Goal: Ask a question: Seek information or help from site administrators or community

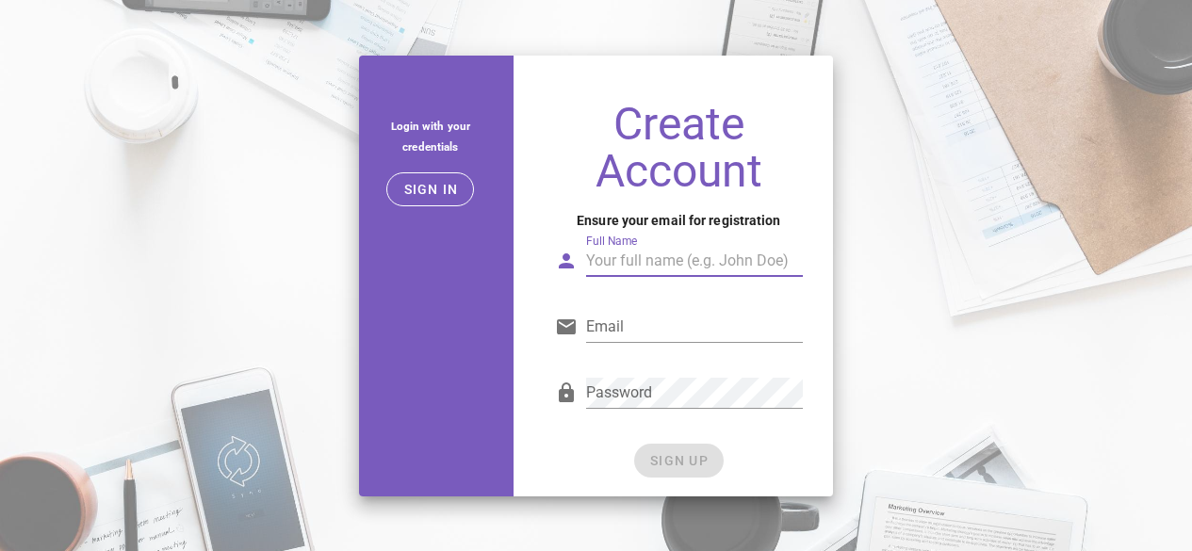
click at [673, 258] on input "Full Name" at bounding box center [694, 261] width 217 height 30
type input "[PERSON_NAME]"
click at [652, 330] on input "Email" at bounding box center [694, 327] width 217 height 30
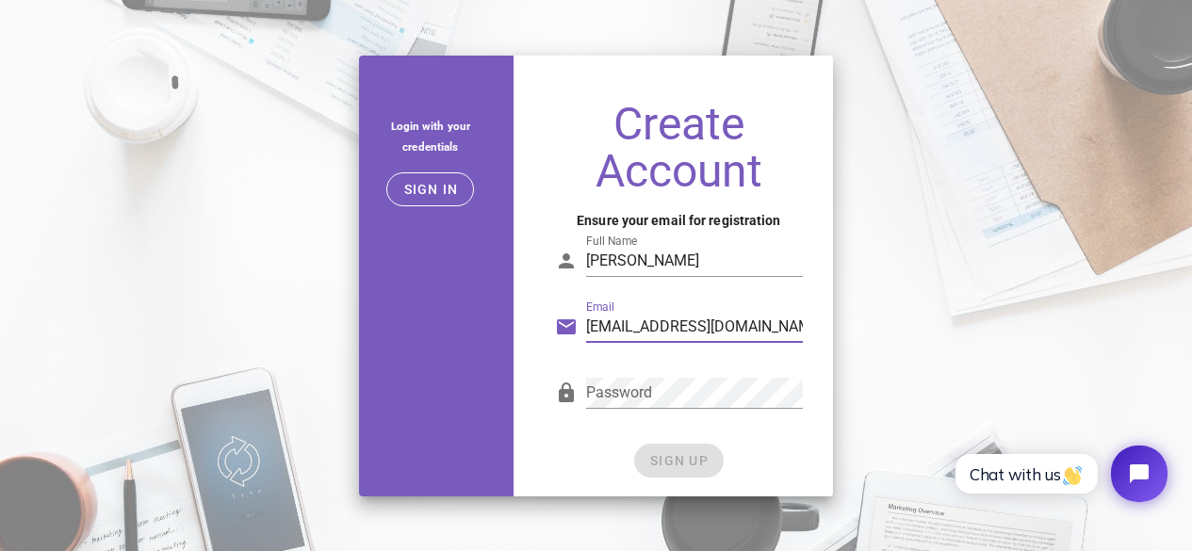
type input "[EMAIL_ADDRESS][DOMAIN_NAME]"
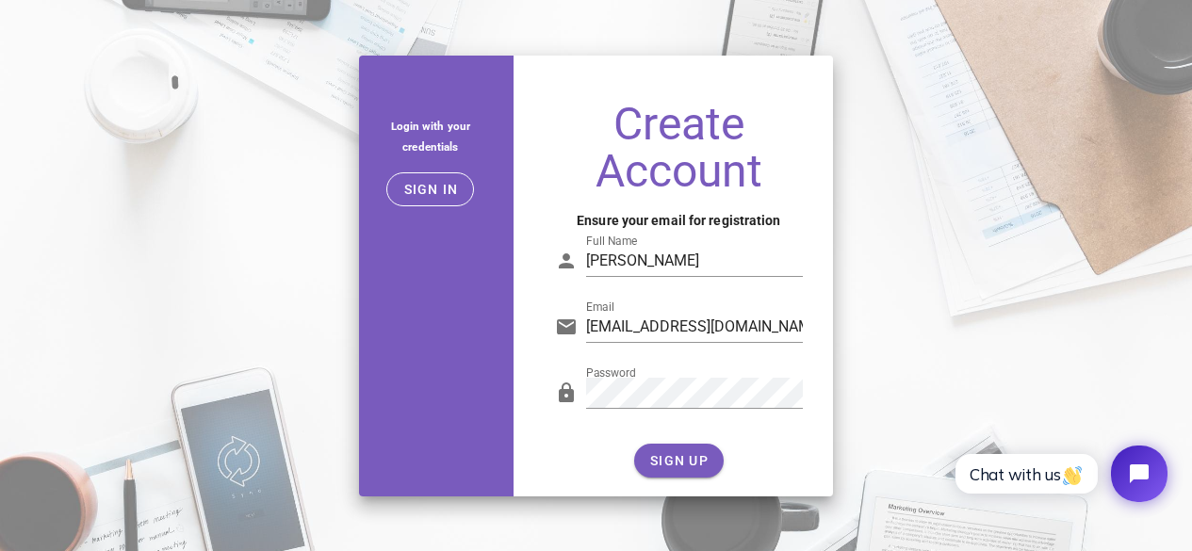
click at [694, 473] on div "SIGN UP" at bounding box center [679, 461] width 248 height 34
click at [694, 469] on button "SIGN UP" at bounding box center [679, 461] width 90 height 34
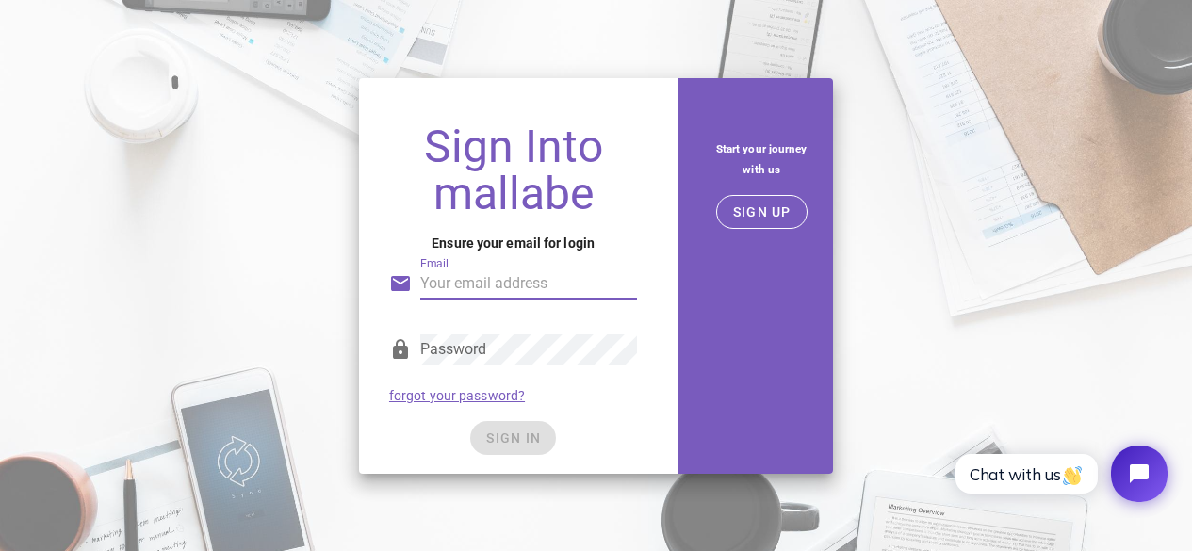
click at [482, 291] on input "Email" at bounding box center [528, 284] width 217 height 30
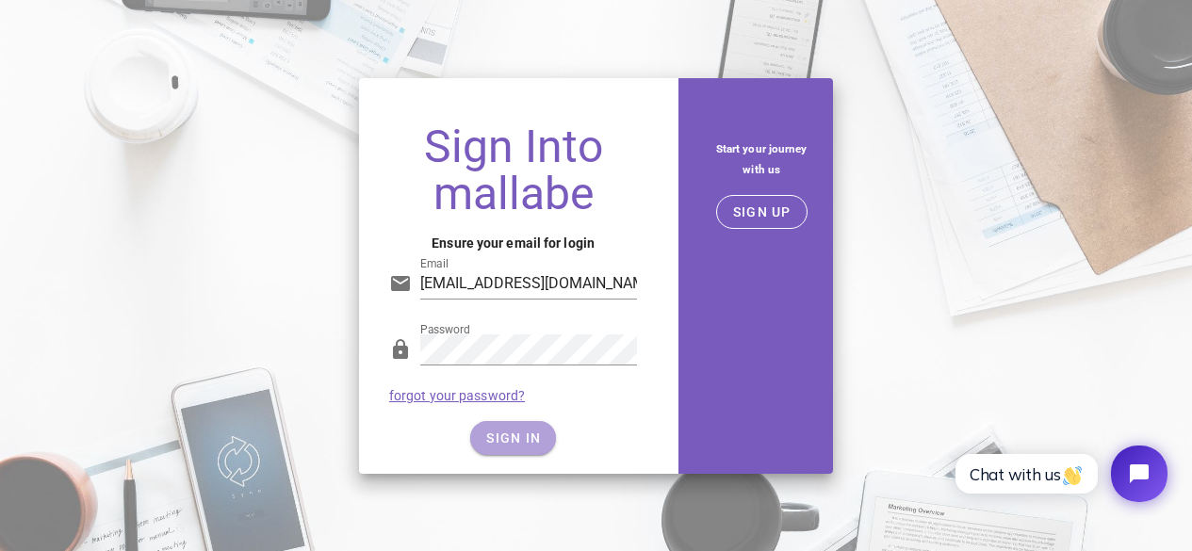
click at [512, 427] on button "SIGN IN" at bounding box center [513, 438] width 86 height 34
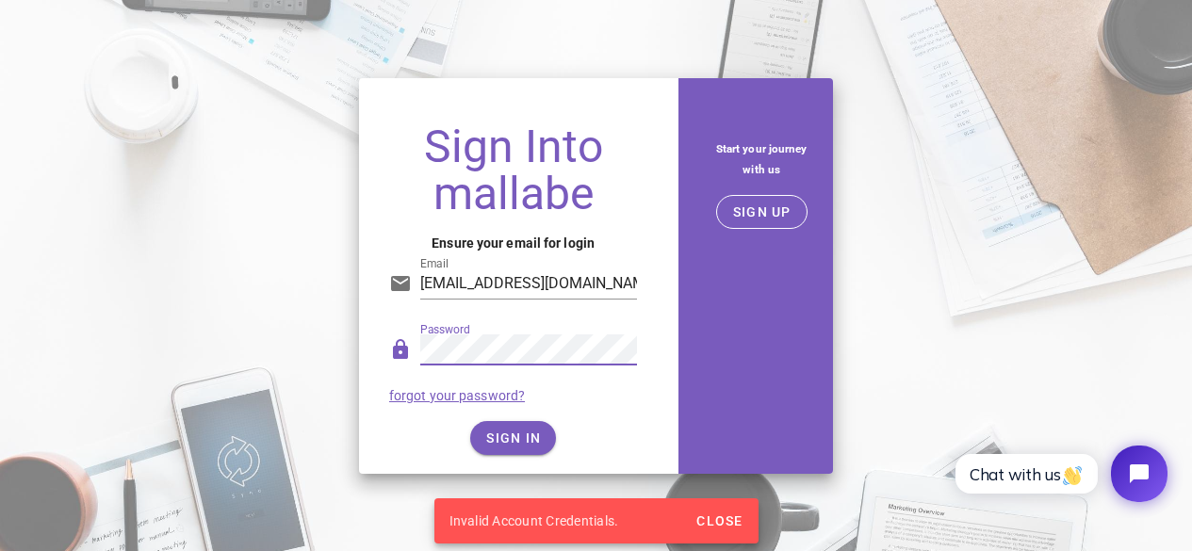
click at [367, 358] on div "Sign Into mallabe Ensure your email for login Email isaimsafeer@gmail.com Passw…" at bounding box center [513, 291] width 308 height 366
click at [496, 279] on input "isaimsafeer@gmail.com" at bounding box center [528, 284] width 217 height 30
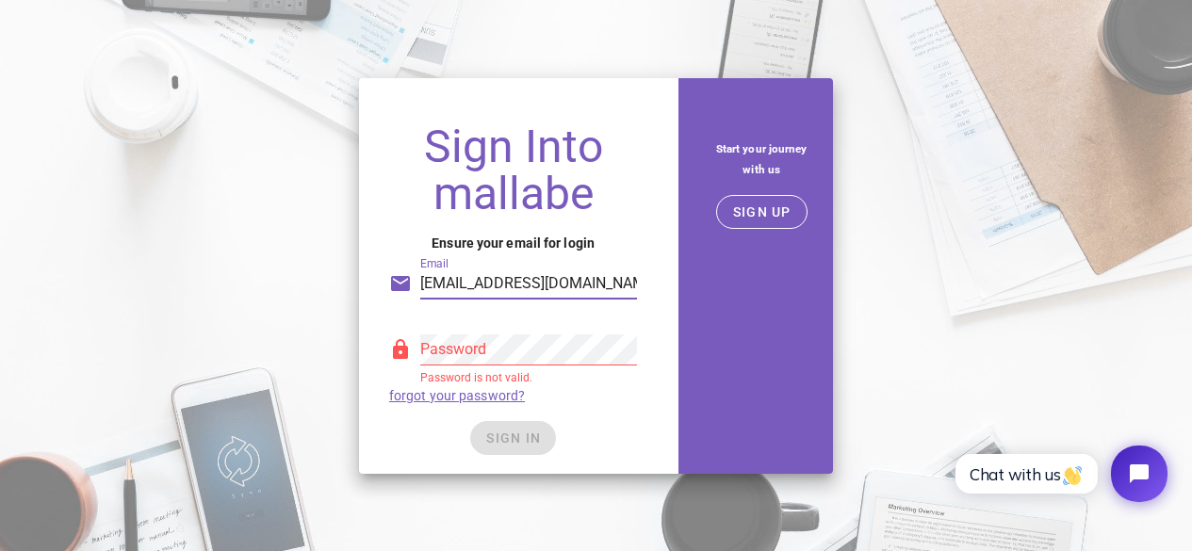
click at [420, 284] on input "isaimsafeer2.01@gmail.com" at bounding box center [528, 284] width 217 height 30
type input "saimsafeer2.01@gmail.com"
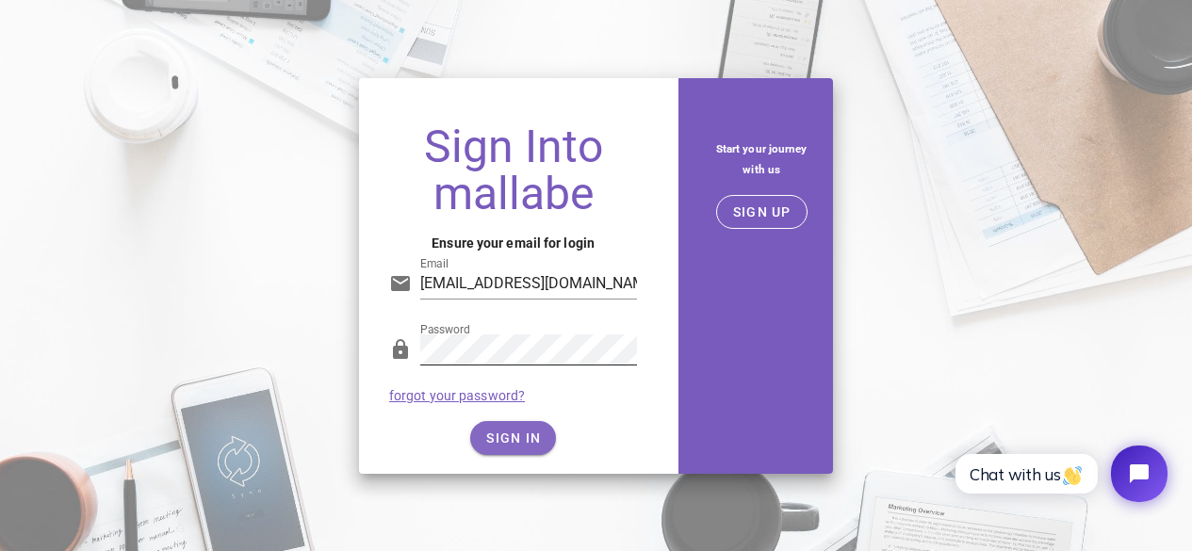
click at [511, 453] on div "Sign Into mallabe Ensure your email for login Email saimsafeer2.01@gmail.com Pa…" at bounding box center [513, 291] width 308 height 366
click at [521, 440] on span "SIGN IN" at bounding box center [513, 438] width 56 height 15
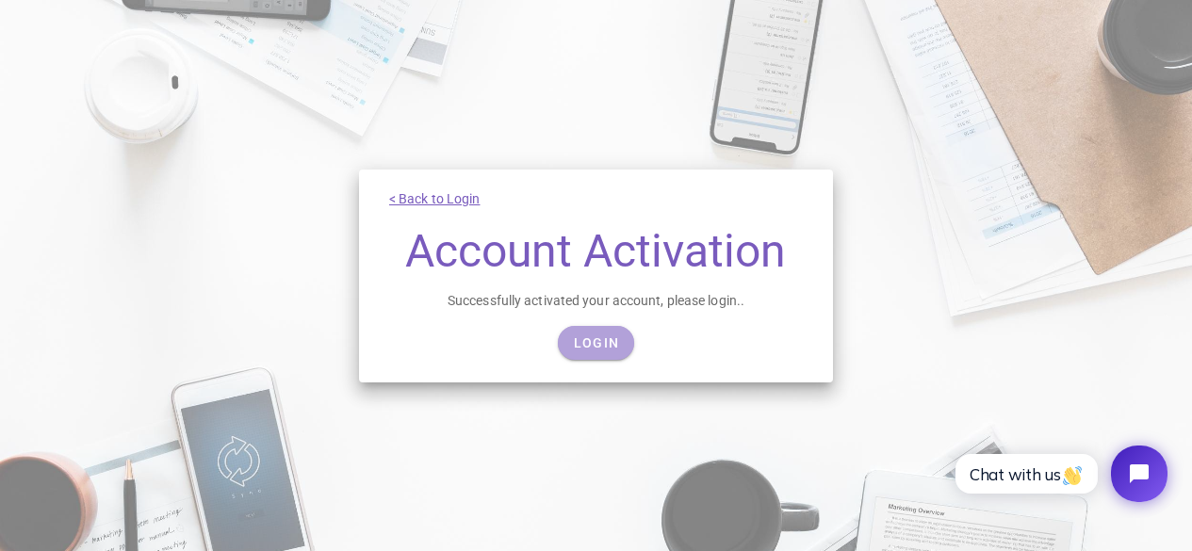
click at [606, 336] on span "Login" at bounding box center [596, 342] width 46 height 15
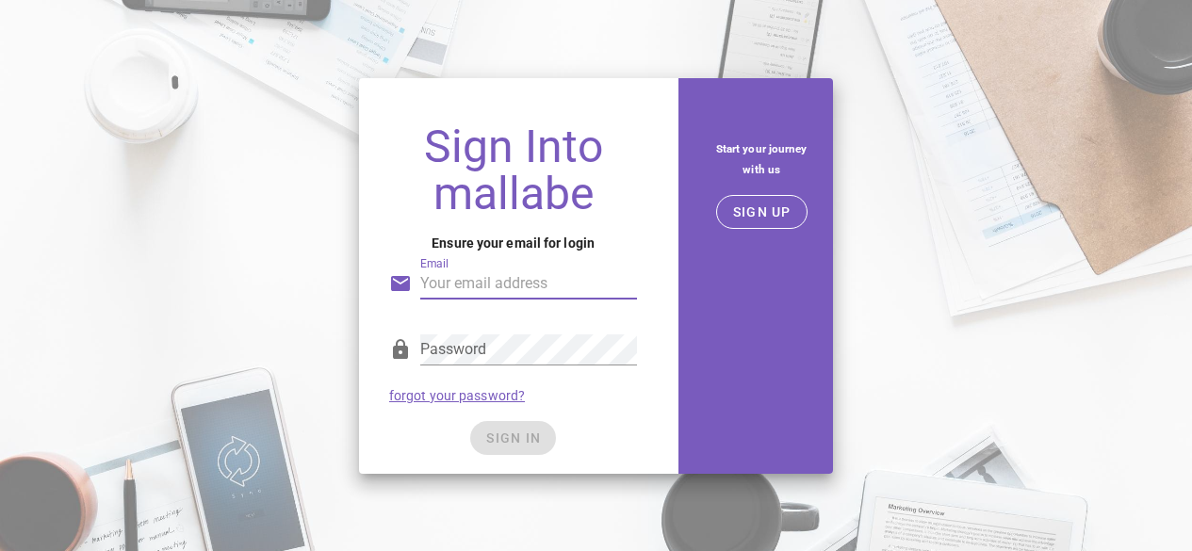
click at [498, 296] on input "Email" at bounding box center [528, 284] width 217 height 30
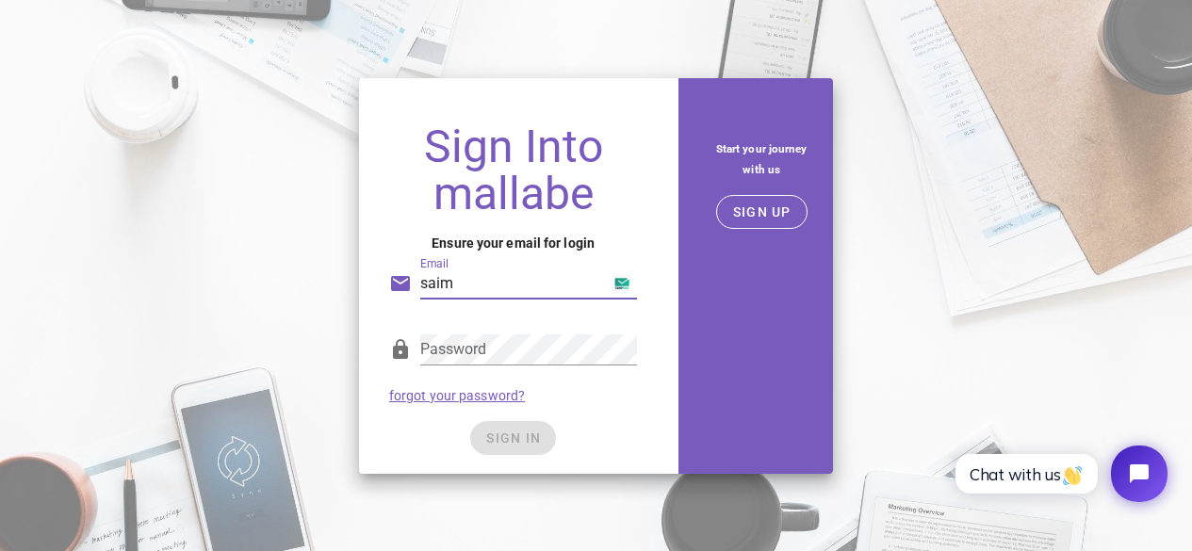
type input "saim.safeer@egeeksglobal.com"
type input "[EMAIL_ADDRESS][DOMAIN_NAME]"
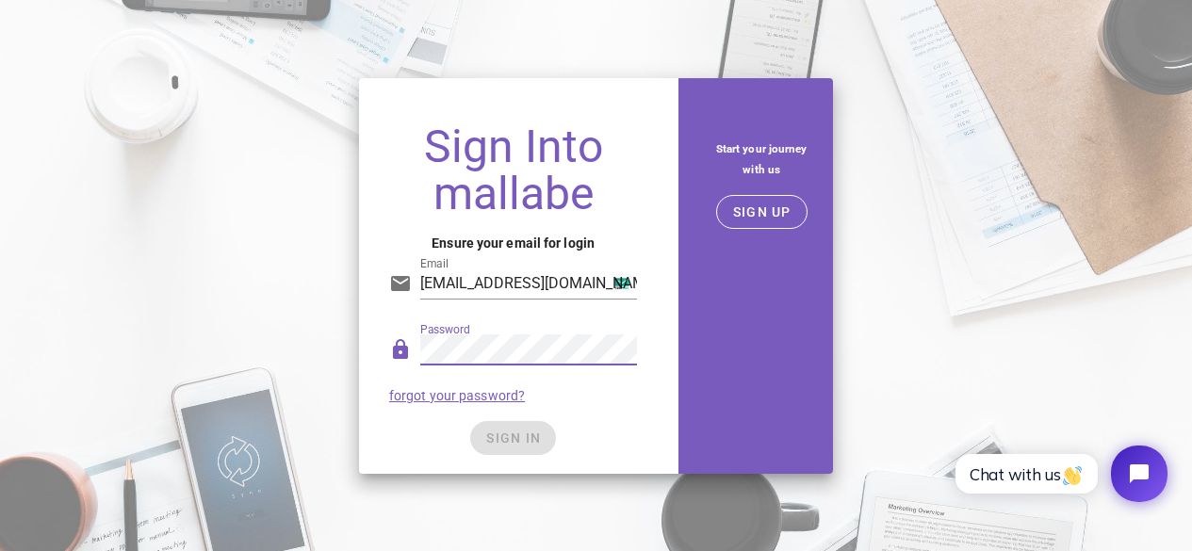
click at [388, 363] on div "Password forgot your password?" at bounding box center [513, 368] width 270 height 98
click at [508, 449] on div "SIGN IN" at bounding box center [513, 438] width 248 height 34
click at [508, 449] on button "SIGN IN" at bounding box center [513, 438] width 86 height 34
drag, startPoint x: 508, startPoint y: 449, endPoint x: 608, endPoint y: 369, distance: 127.4
click at [510, 448] on div "SIGN IN" at bounding box center [513, 438] width 248 height 34
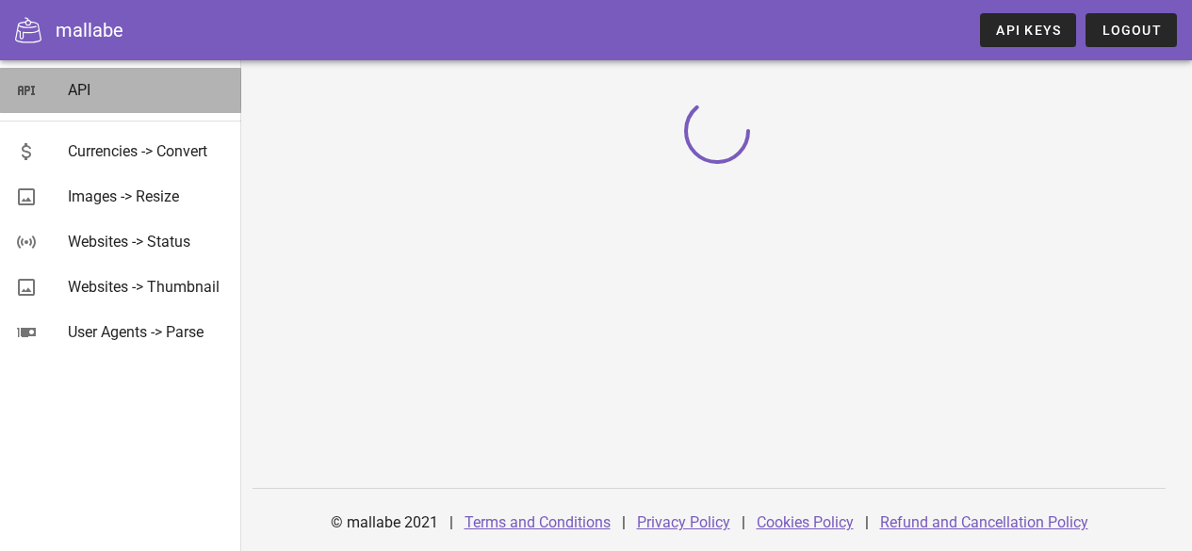
click at [75, 106] on div "API" at bounding box center [147, 90] width 158 height 41
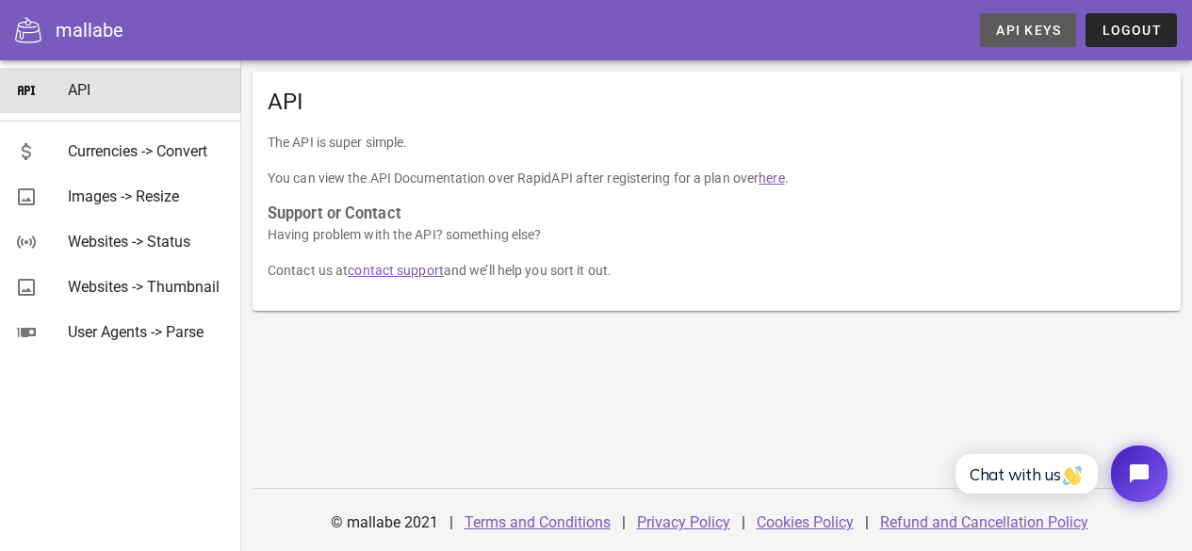
click at [1024, 26] on span "API Keys" at bounding box center [1028, 30] width 66 height 15
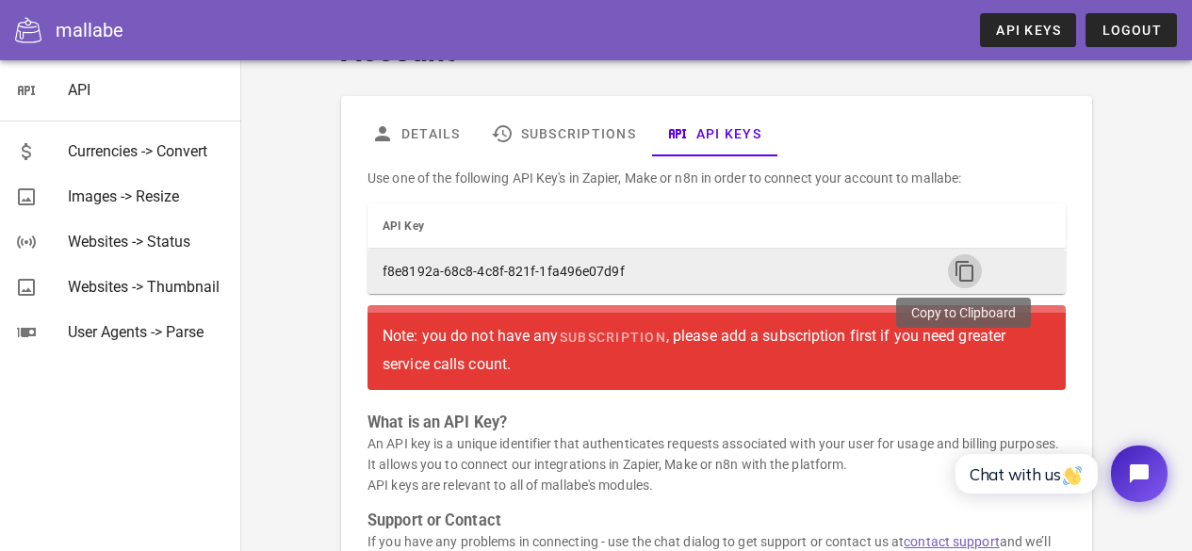
click at [954, 265] on icon "button" at bounding box center [965, 271] width 23 height 23
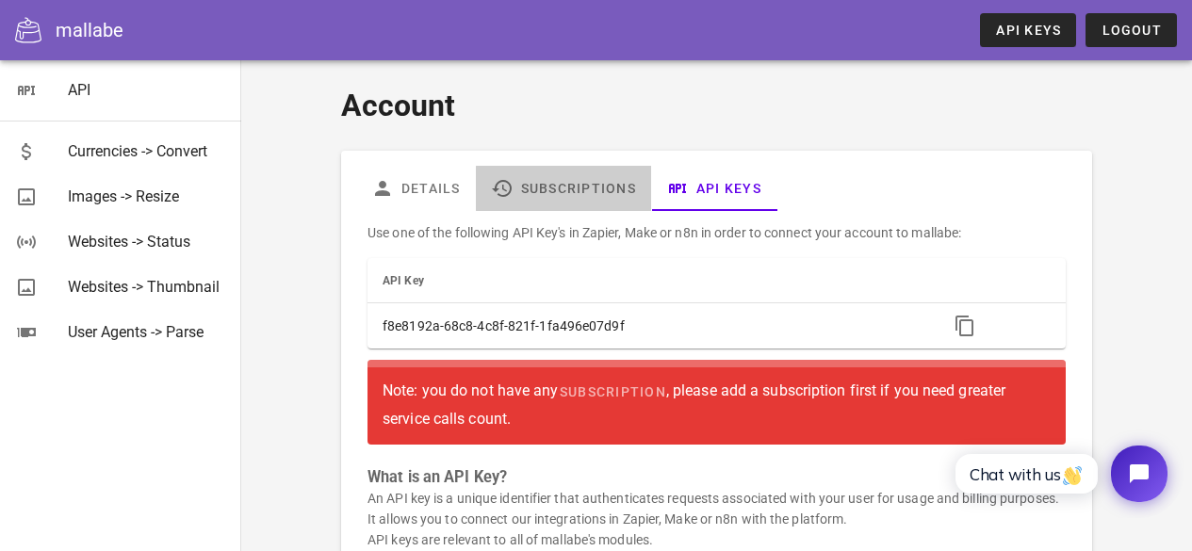
click at [537, 174] on link "Subscriptions" at bounding box center [563, 188] width 175 height 45
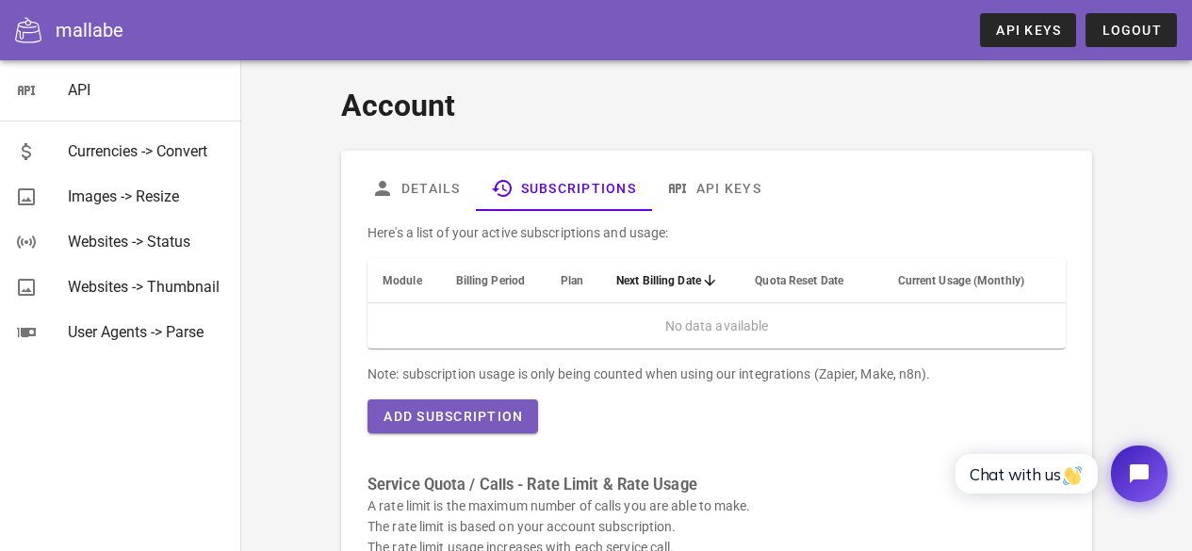
scroll to position [99, 0]
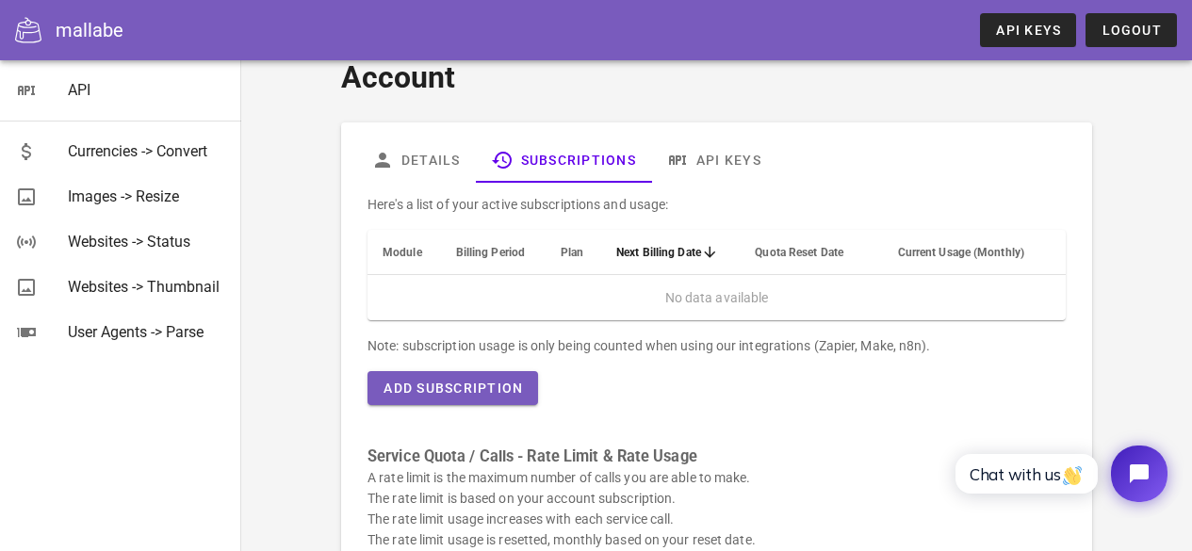
scroll to position [10, 0]
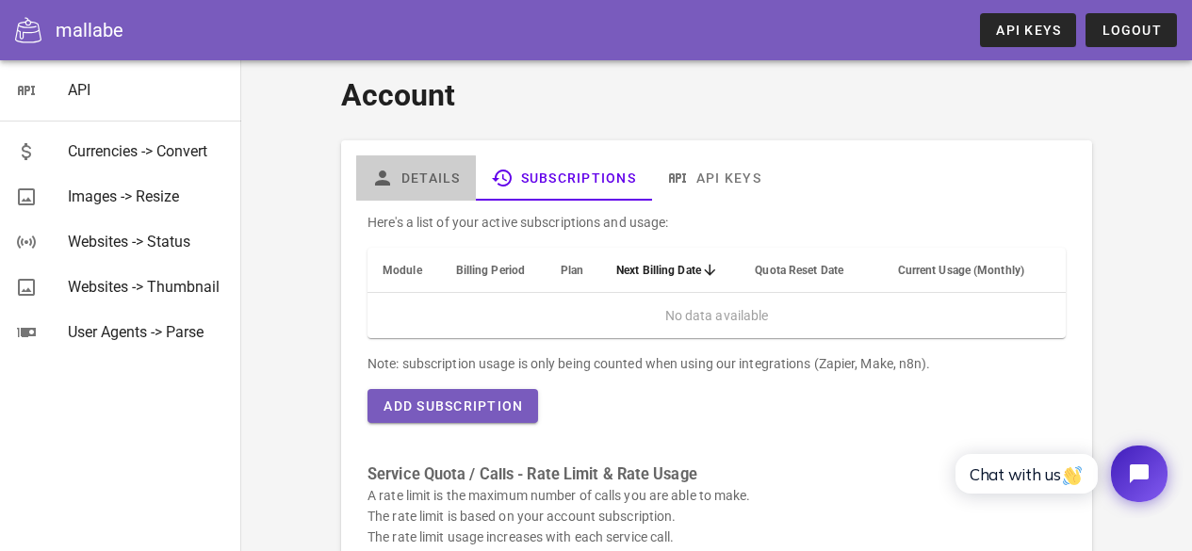
click at [423, 178] on link "Details" at bounding box center [416, 177] width 120 height 45
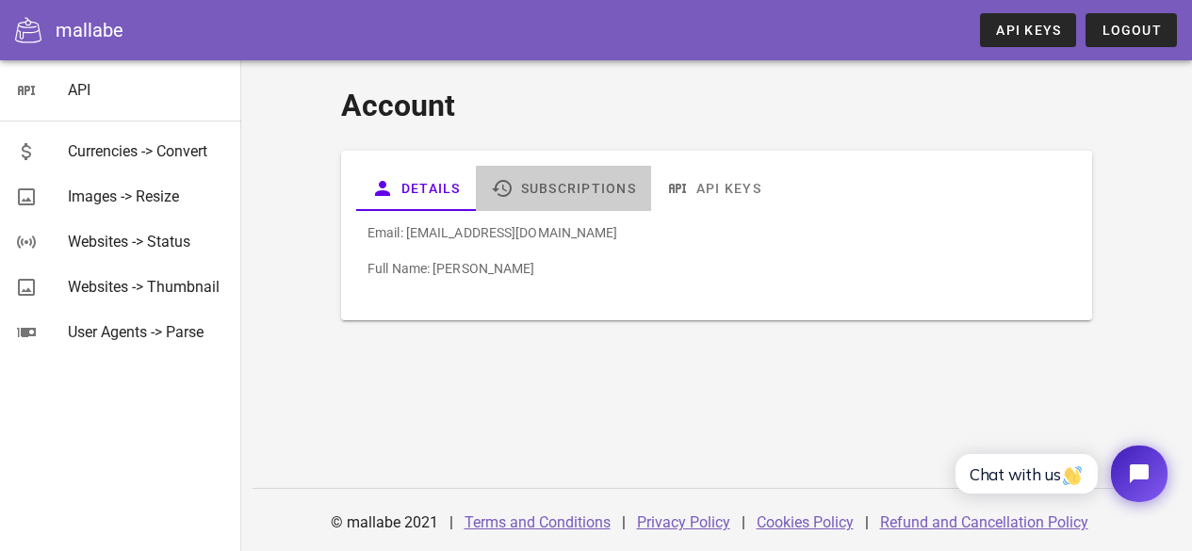
click at [557, 183] on link "Subscriptions" at bounding box center [563, 188] width 175 height 45
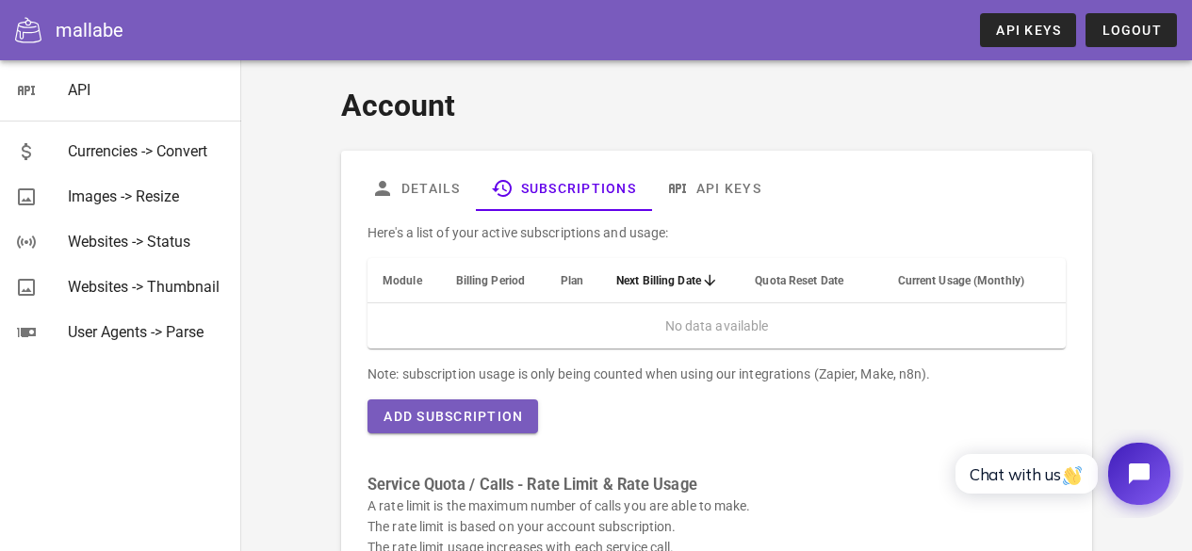
click at [1123, 466] on button "Open chat widget" at bounding box center [1139, 474] width 62 height 62
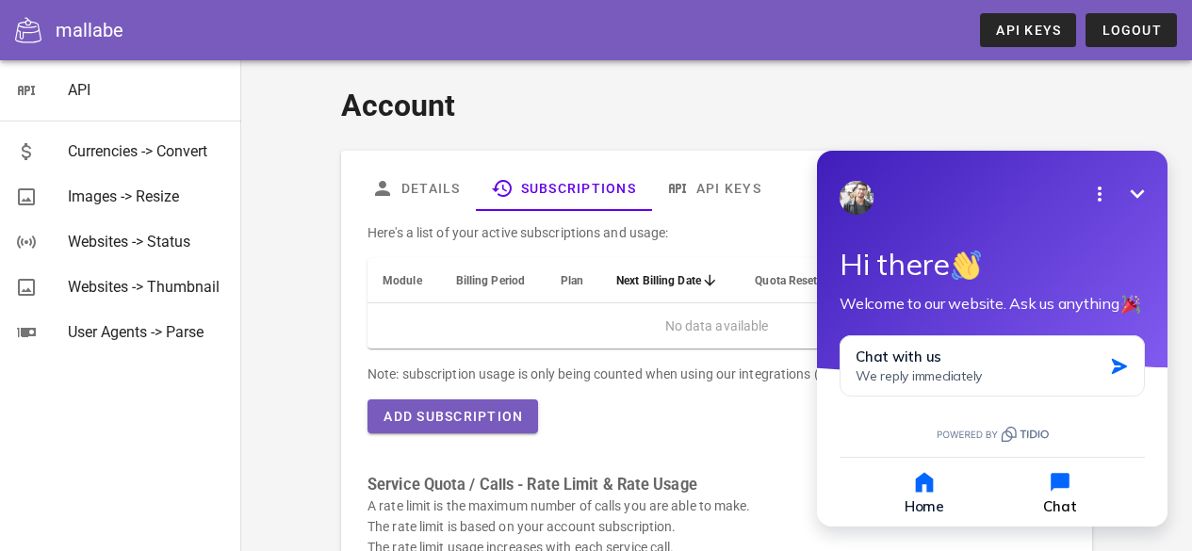
click at [1052, 498] on button "Chat" at bounding box center [1060, 492] width 132 height 46
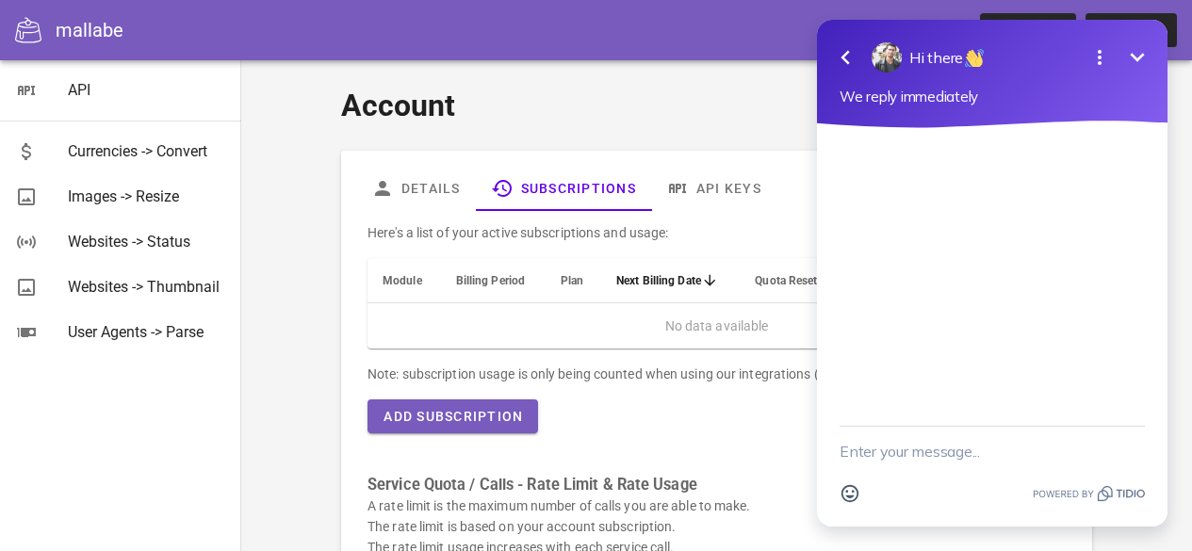
click at [961, 449] on textarea "New message" at bounding box center [992, 451] width 305 height 49
click at [909, 452] on textarea "New message" at bounding box center [992, 451] width 305 height 49
paste textarea "how many barcodes can I generate using mallabe api?"
type textarea "how many barcodes can I generate using mallabe api?"
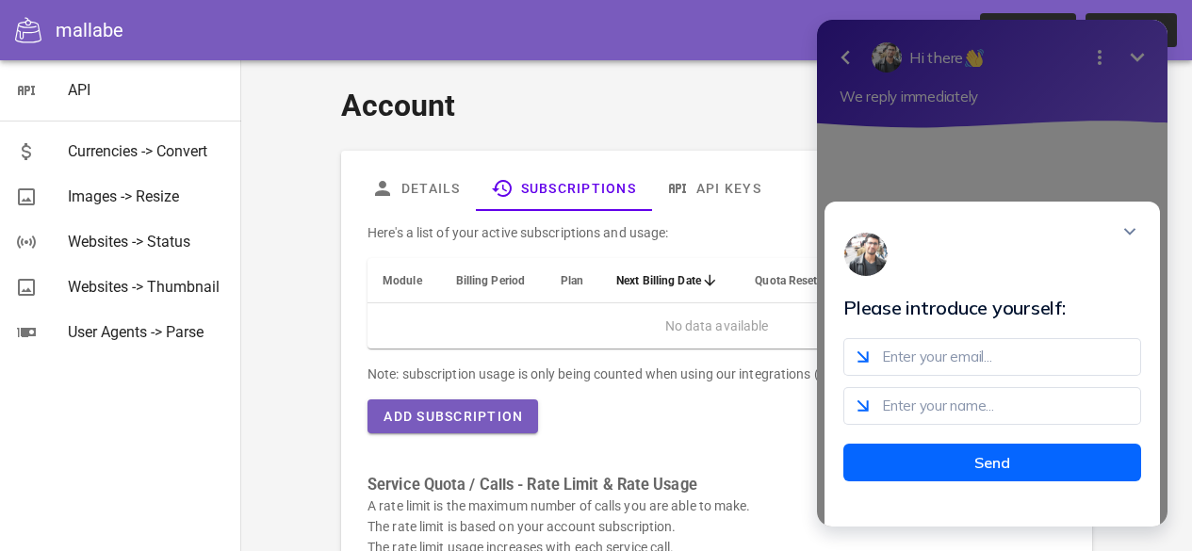
click at [938, 365] on input "email" at bounding box center [992, 357] width 298 height 38
type input "[EMAIL_ADDRESS][DOMAIN_NAME]"
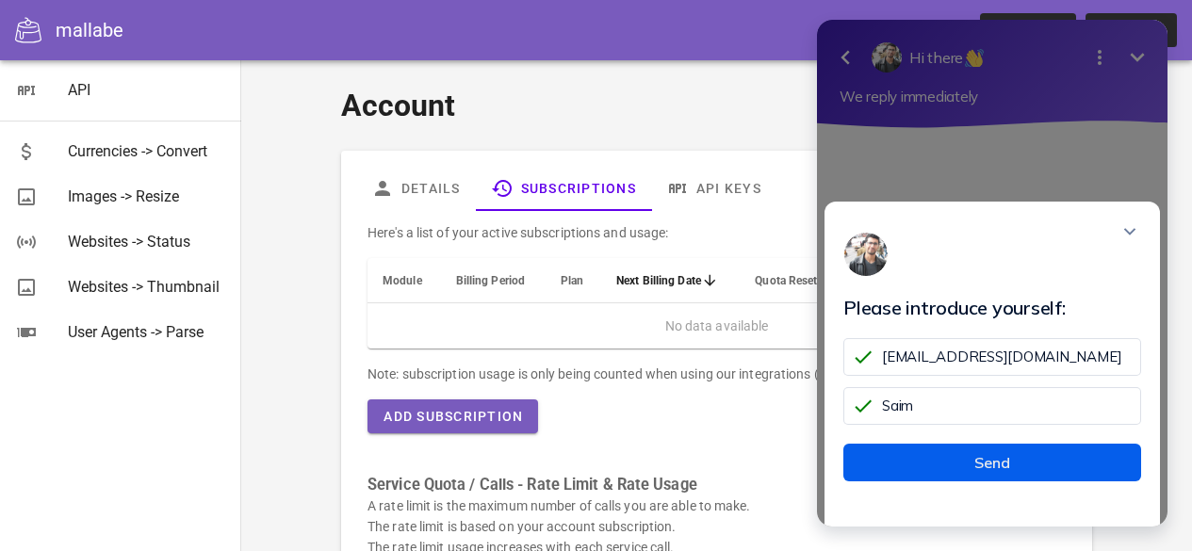
type input "Saim"
click at [978, 481] on button "Send" at bounding box center [992, 463] width 298 height 38
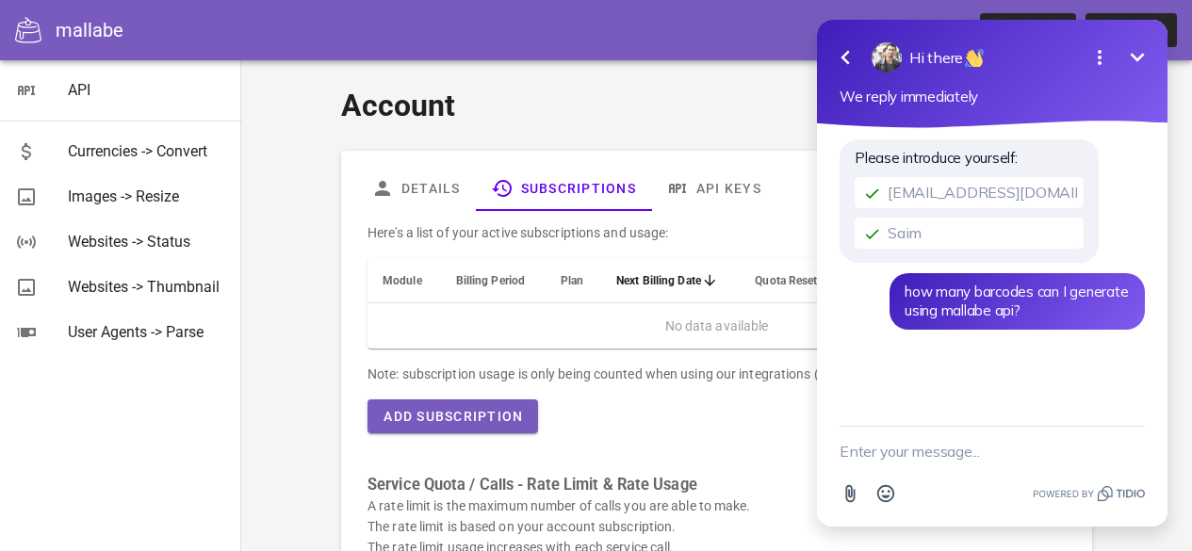
click at [1003, 456] on textarea "New message" at bounding box center [992, 451] width 305 height 49
paste textarea "how many barcodes can I generate using mallabe api?"
type textarea "how many barcodes can I generate using mallabe api?"
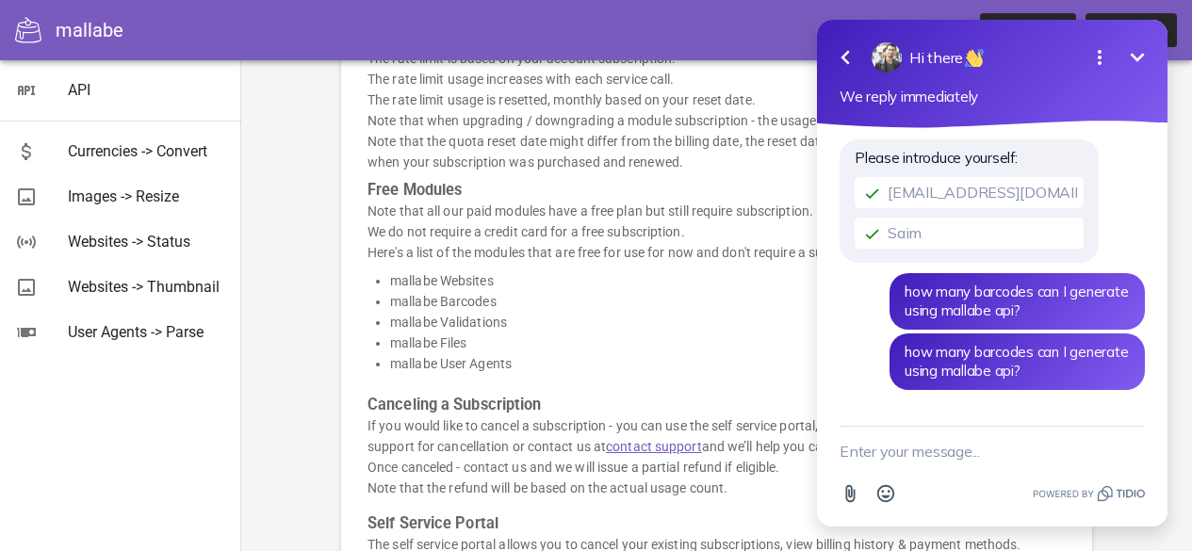
scroll to position [469, 0]
click at [1141, 50] on icon "Minimize" at bounding box center [1137, 57] width 23 height 23
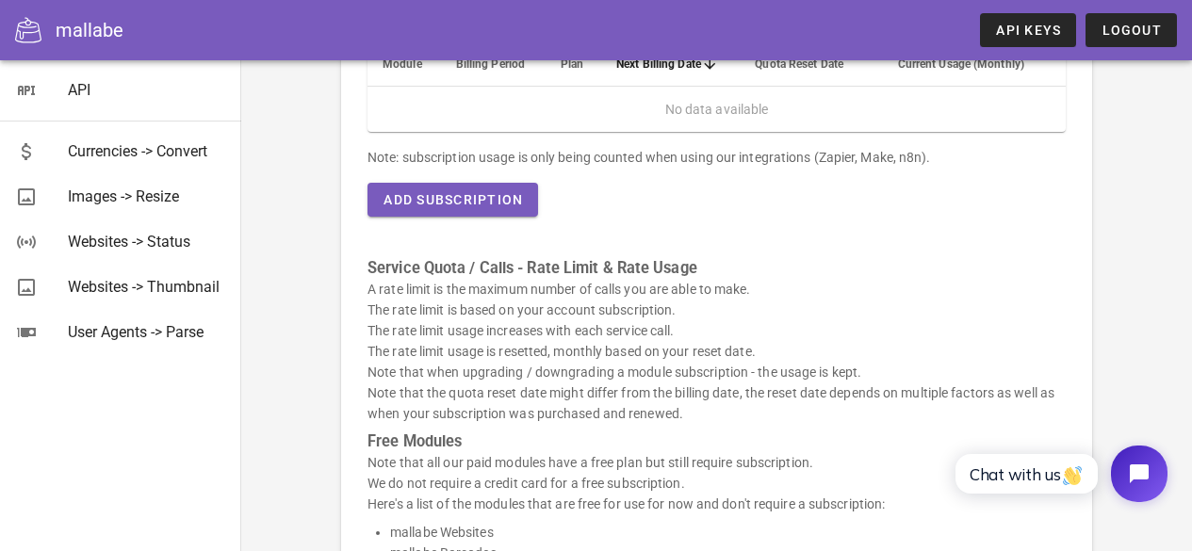
scroll to position [0, 0]
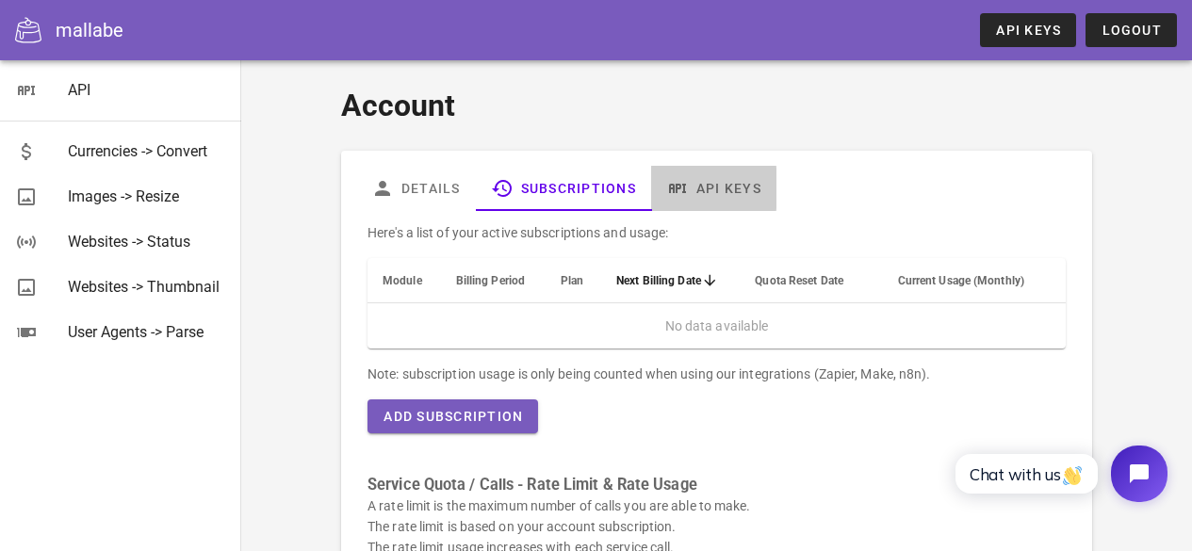
click at [711, 186] on link "API Keys" at bounding box center [713, 188] width 125 height 45
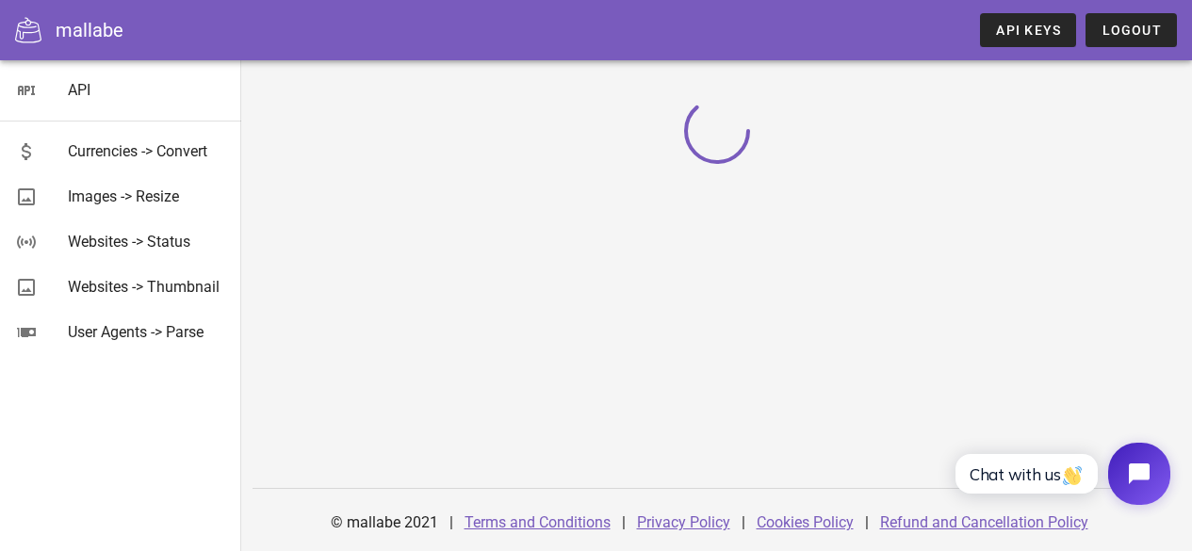
click at [1120, 480] on button "Open chat widget" at bounding box center [1139, 474] width 62 height 62
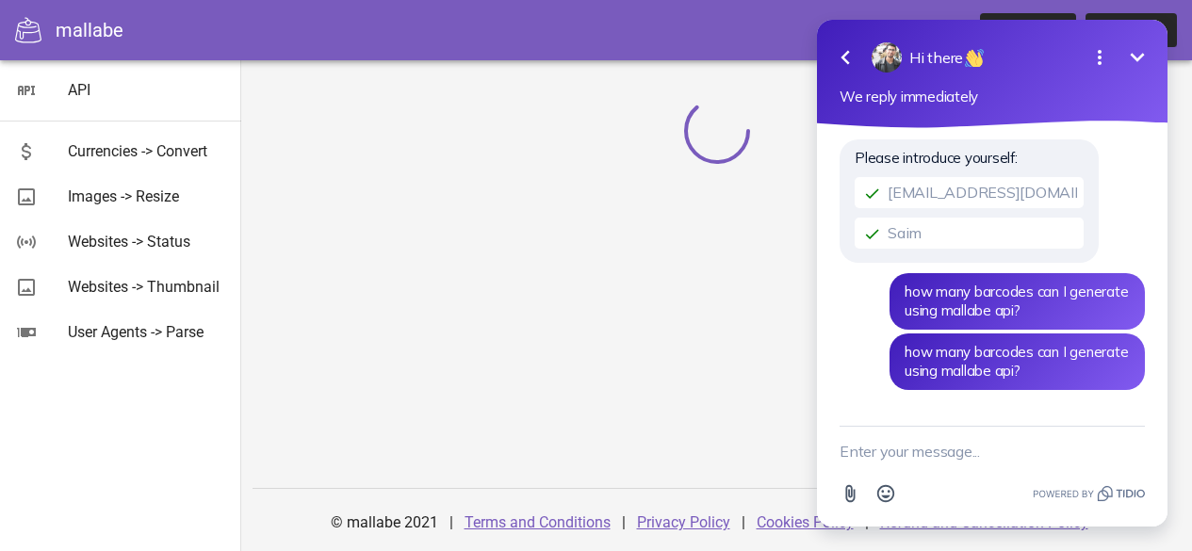
click at [1136, 53] on icon "Minimize" at bounding box center [1137, 57] width 23 height 23
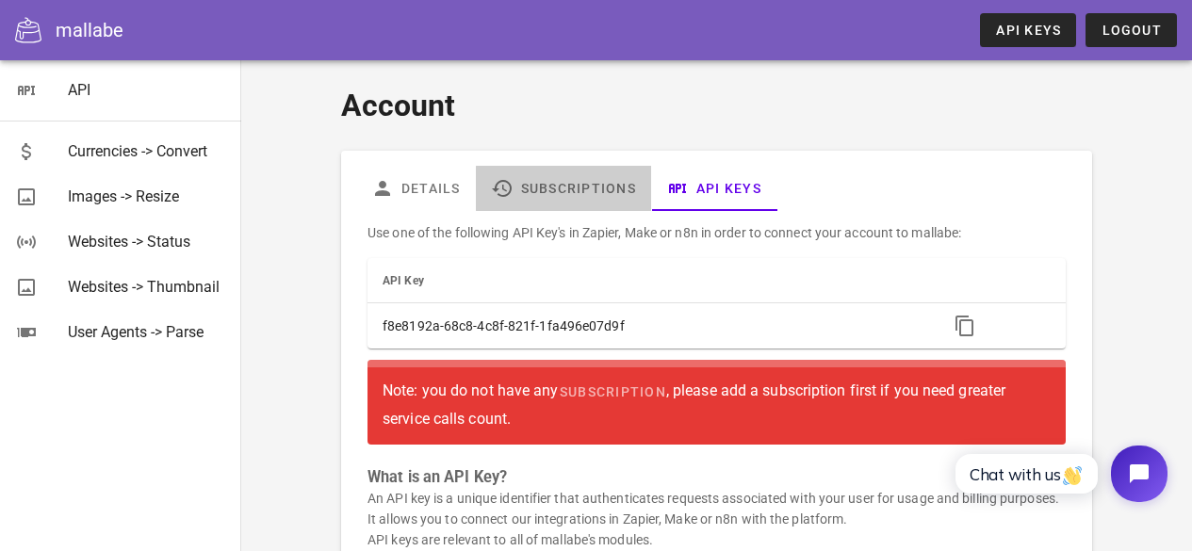
click at [574, 177] on link "Subscriptions" at bounding box center [563, 188] width 175 height 45
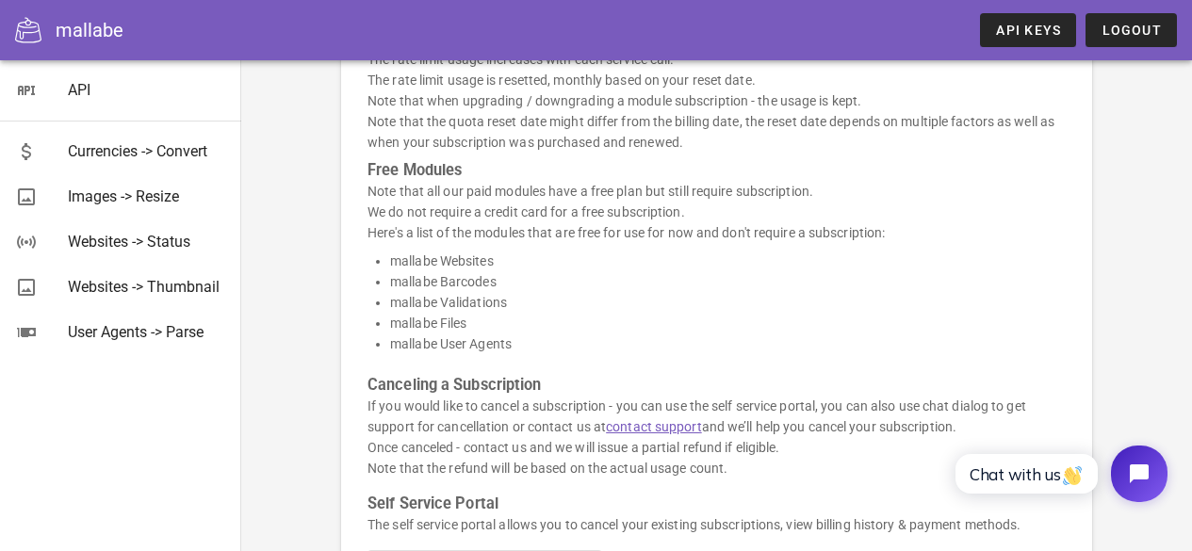
scroll to position [472, 0]
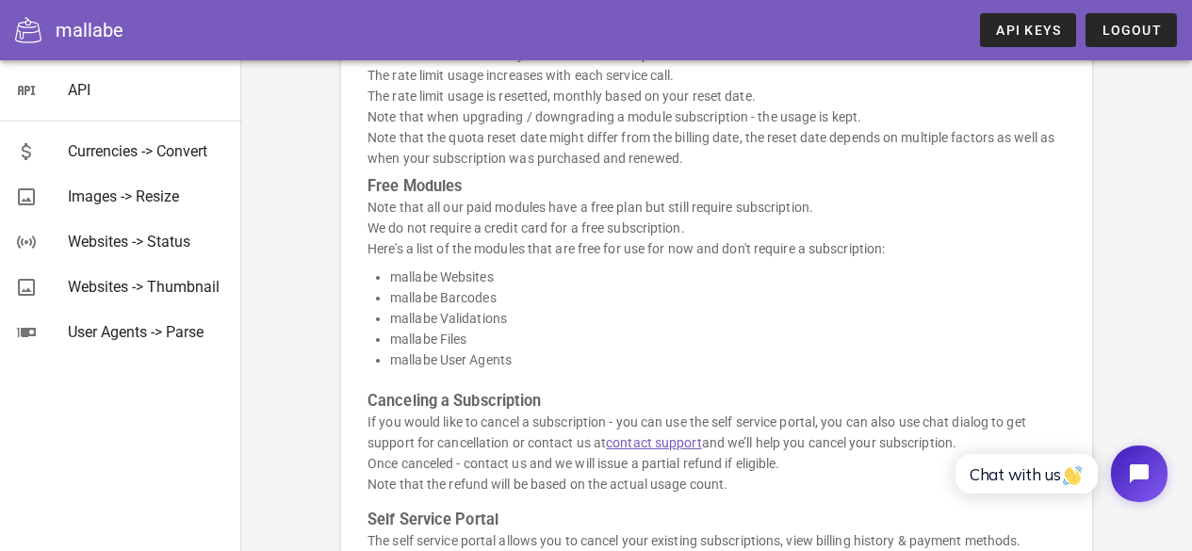
click at [835, 342] on li "mallabe Files" at bounding box center [728, 339] width 676 height 21
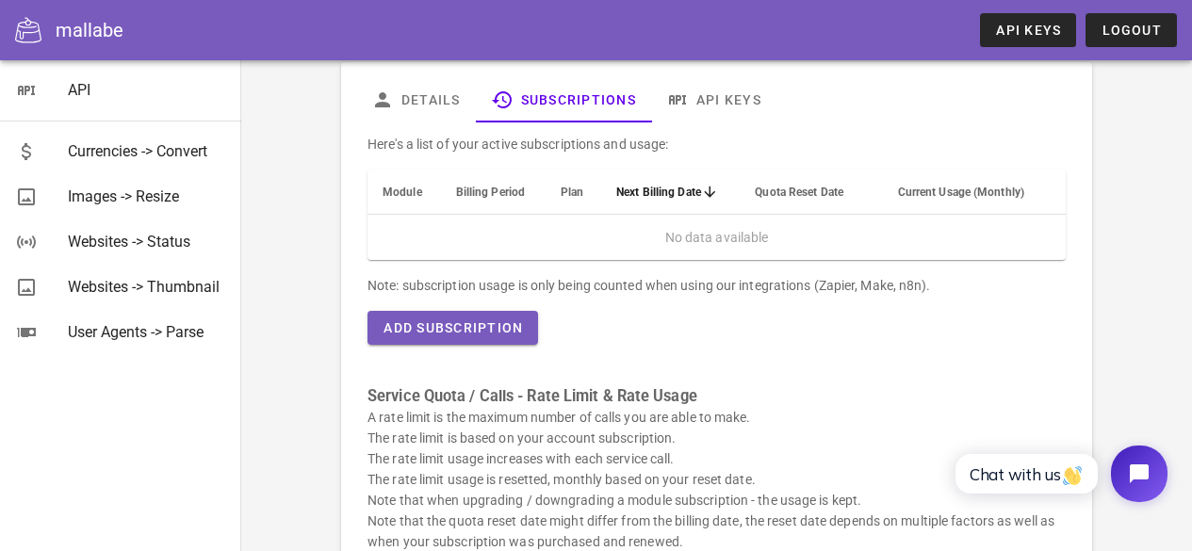
scroll to position [88, 0]
